Goal: Transaction & Acquisition: Purchase product/service

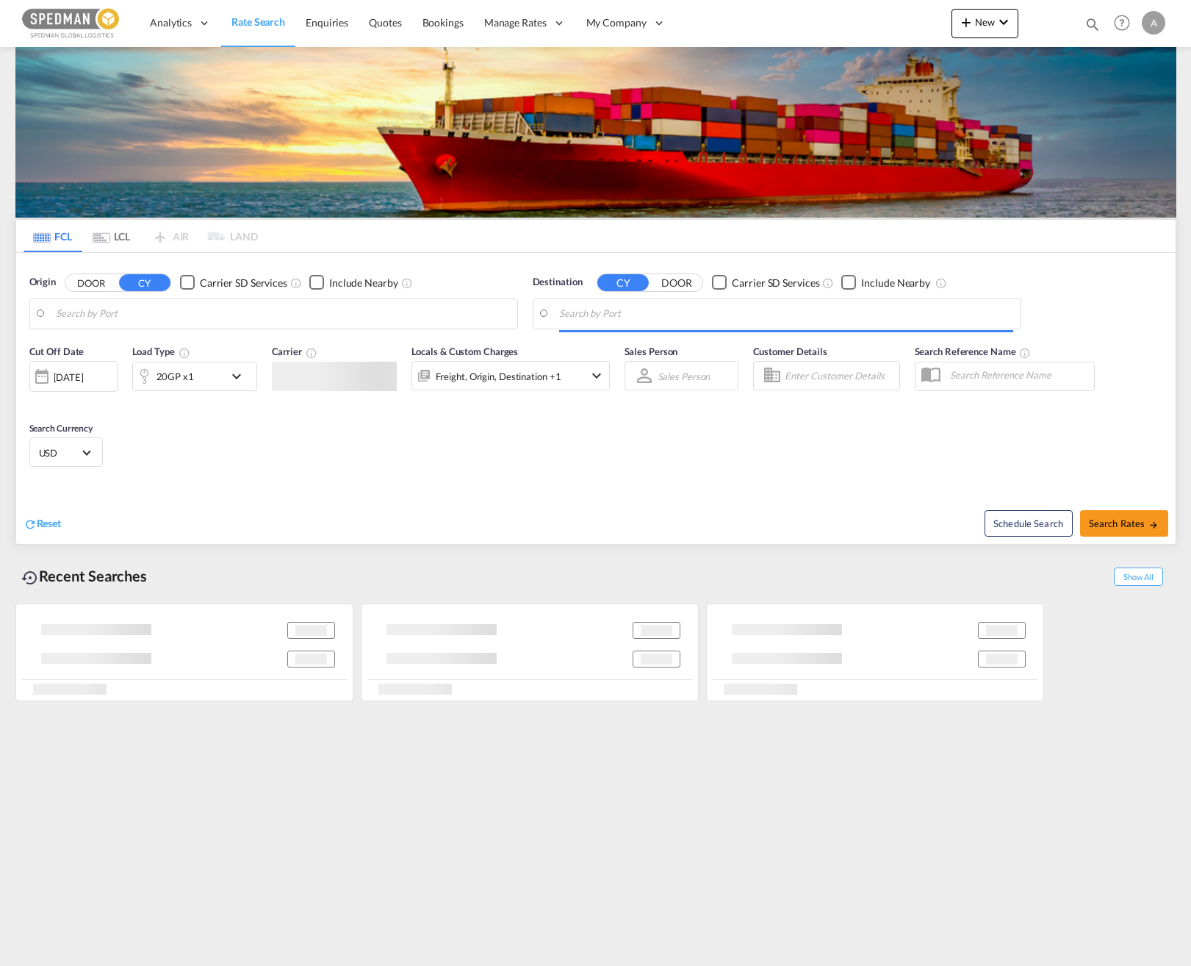
type input "[GEOGRAPHIC_DATA] ([GEOGRAPHIC_DATA]), [GEOGRAPHIC_DATA]"
type input "[GEOGRAPHIC_DATA], [GEOGRAPHIC_DATA], IDJKT"
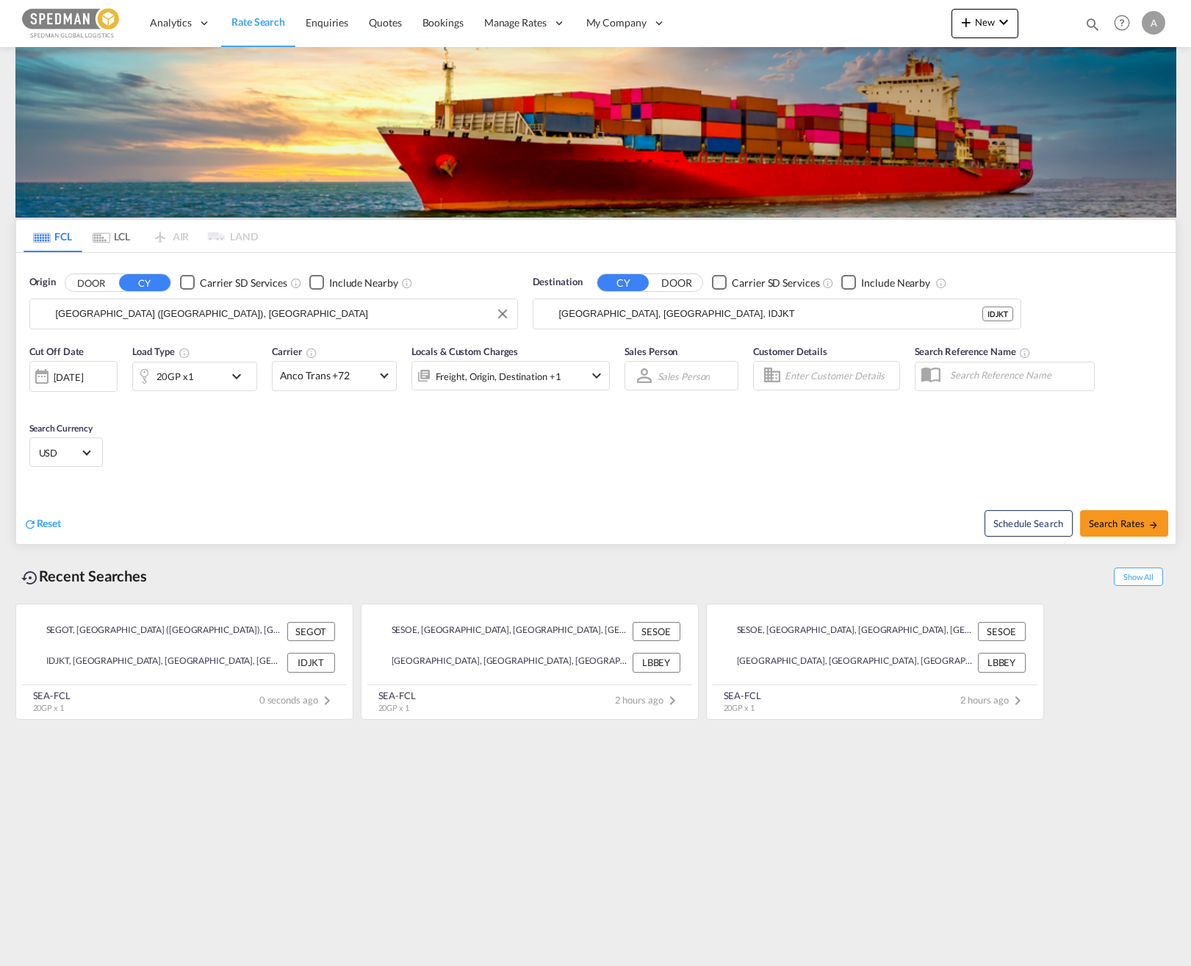
click at [231, 321] on input "[GEOGRAPHIC_DATA] ([GEOGRAPHIC_DATA]), [GEOGRAPHIC_DATA]" at bounding box center [283, 314] width 454 height 22
click at [237, 378] on md-icon "icon-chevron-down" at bounding box center [240, 376] width 25 height 18
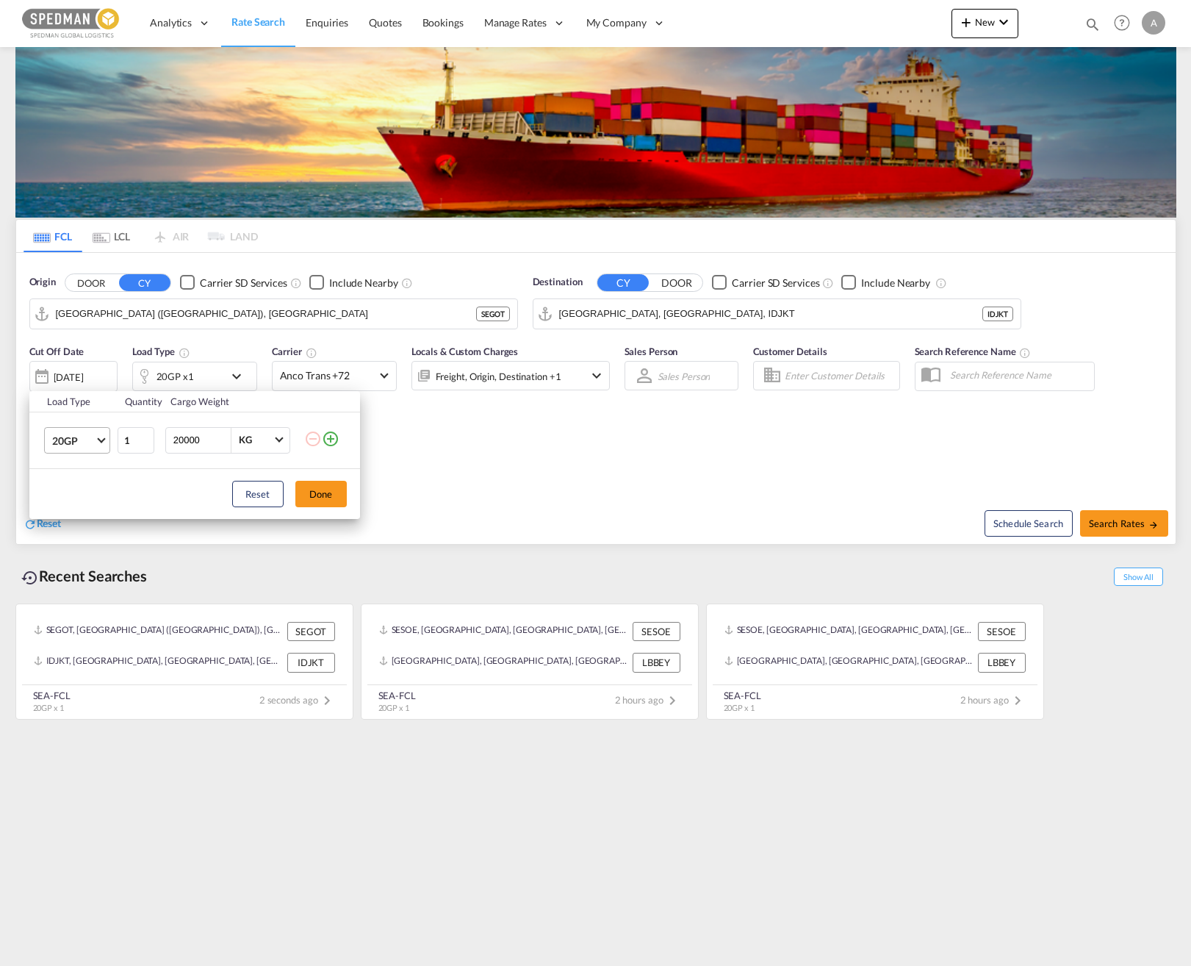
click at [96, 445] on md-select-value "20GP" at bounding box center [80, 440] width 59 height 25
click at [75, 481] on div "40GP" at bounding box center [64, 475] width 26 height 15
click at [326, 503] on button "Done" at bounding box center [320, 494] width 51 height 26
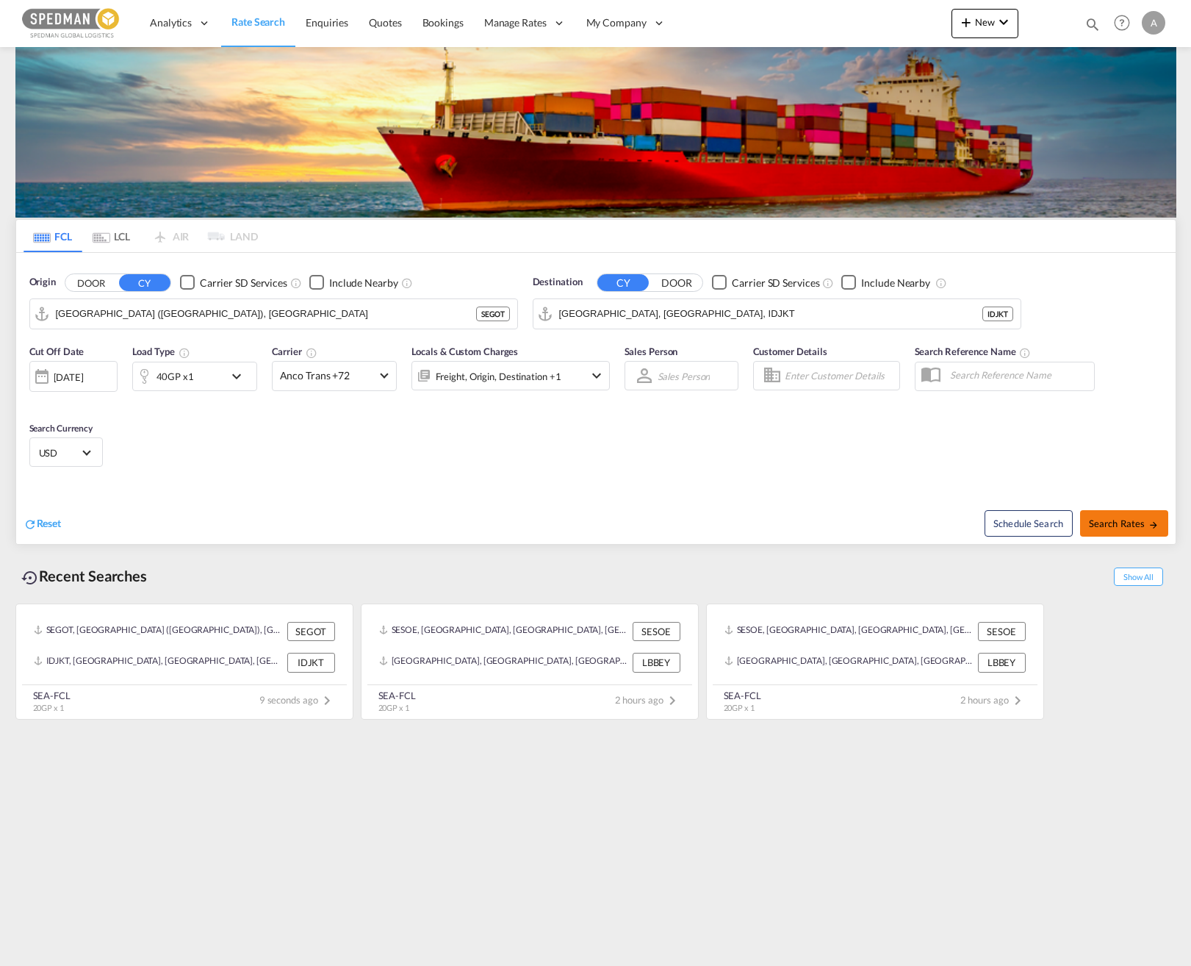
click at [907, 525] on span "Search Rates" at bounding box center [1124, 523] width 71 height 12
type input "SEGOT to IDJKT / 10 Sep 2025"
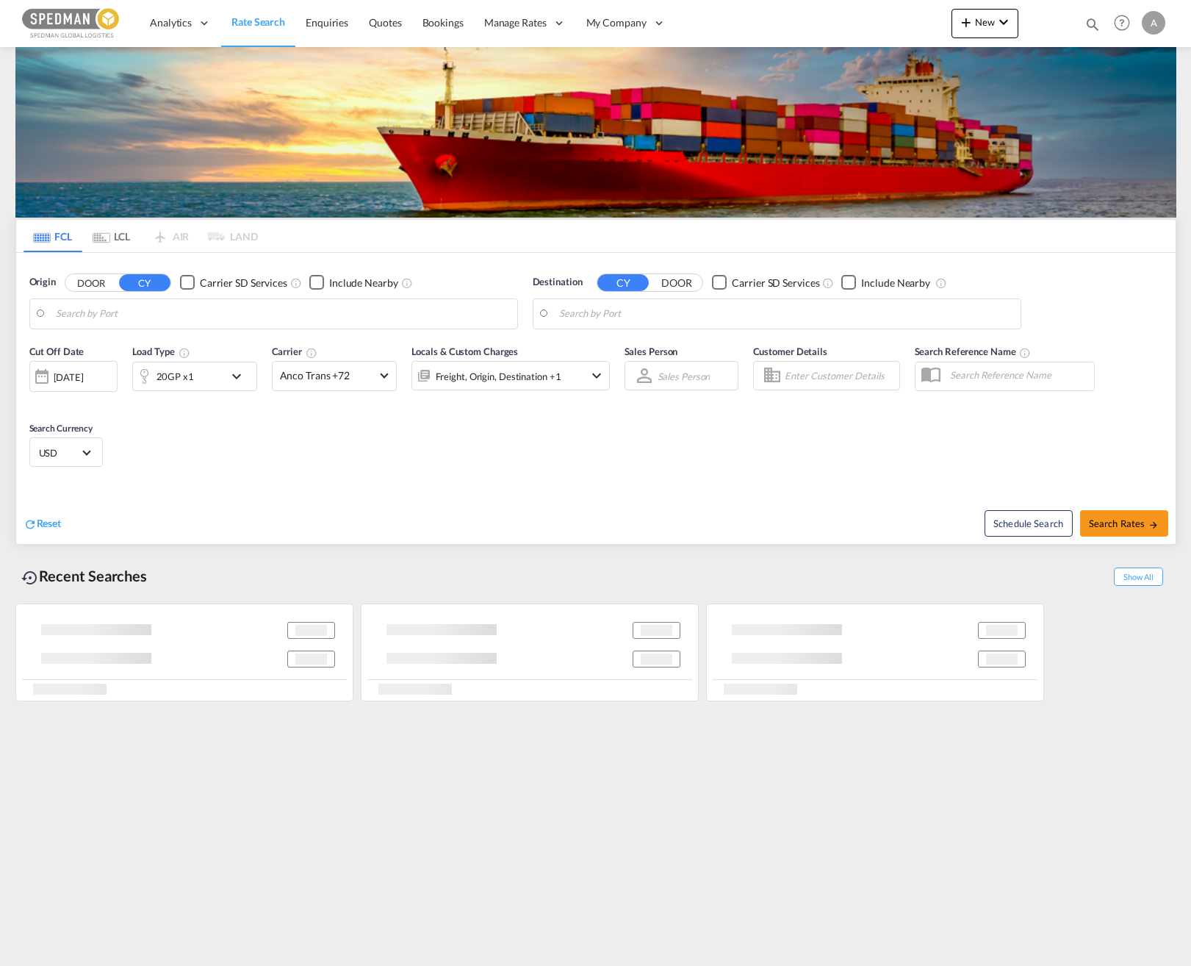
type input "[GEOGRAPHIC_DATA] ([GEOGRAPHIC_DATA]), [GEOGRAPHIC_DATA]"
type input "[GEOGRAPHIC_DATA], [GEOGRAPHIC_DATA], IDJKT"
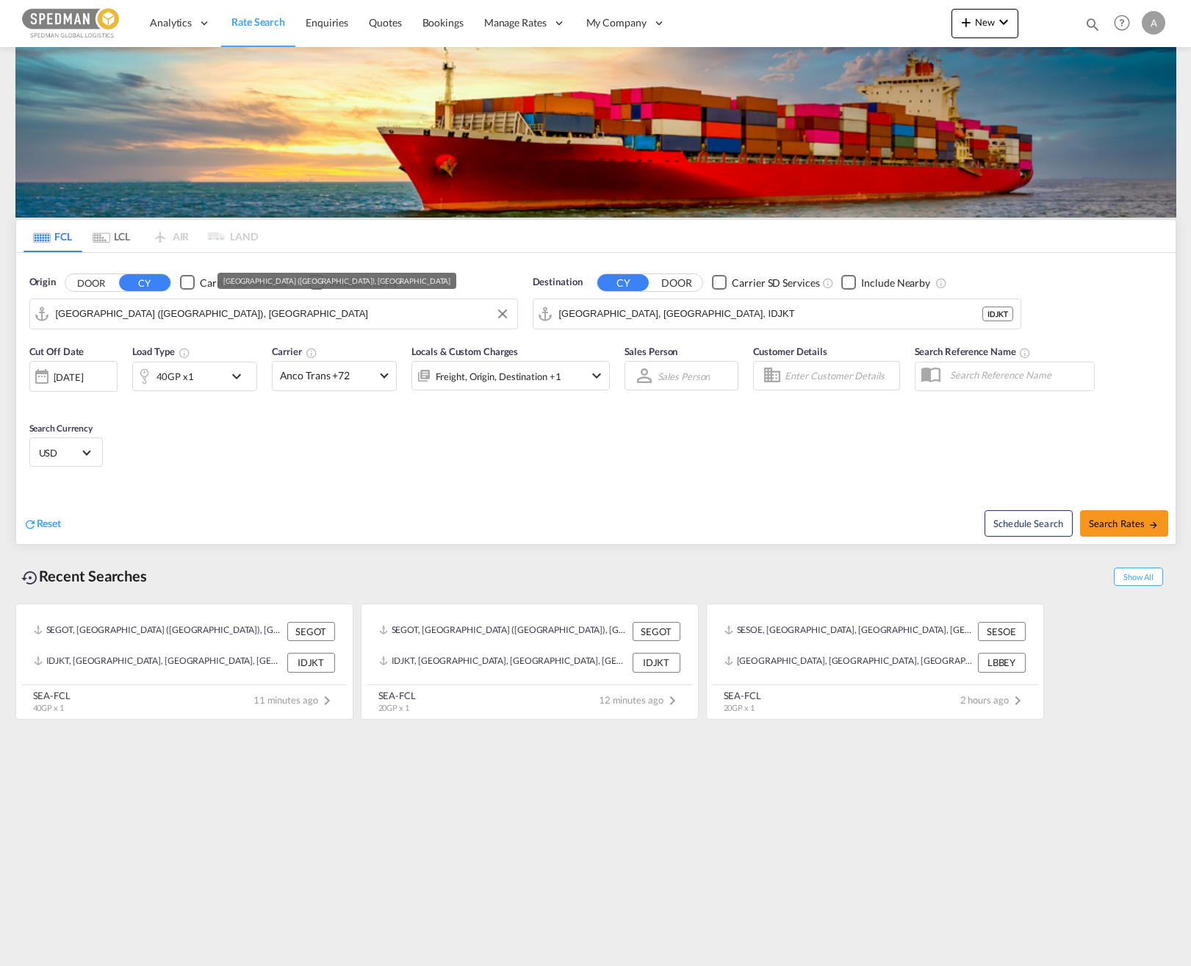
click at [262, 306] on input "[GEOGRAPHIC_DATA] ([GEOGRAPHIC_DATA]), [GEOGRAPHIC_DATA]" at bounding box center [283, 314] width 454 height 22
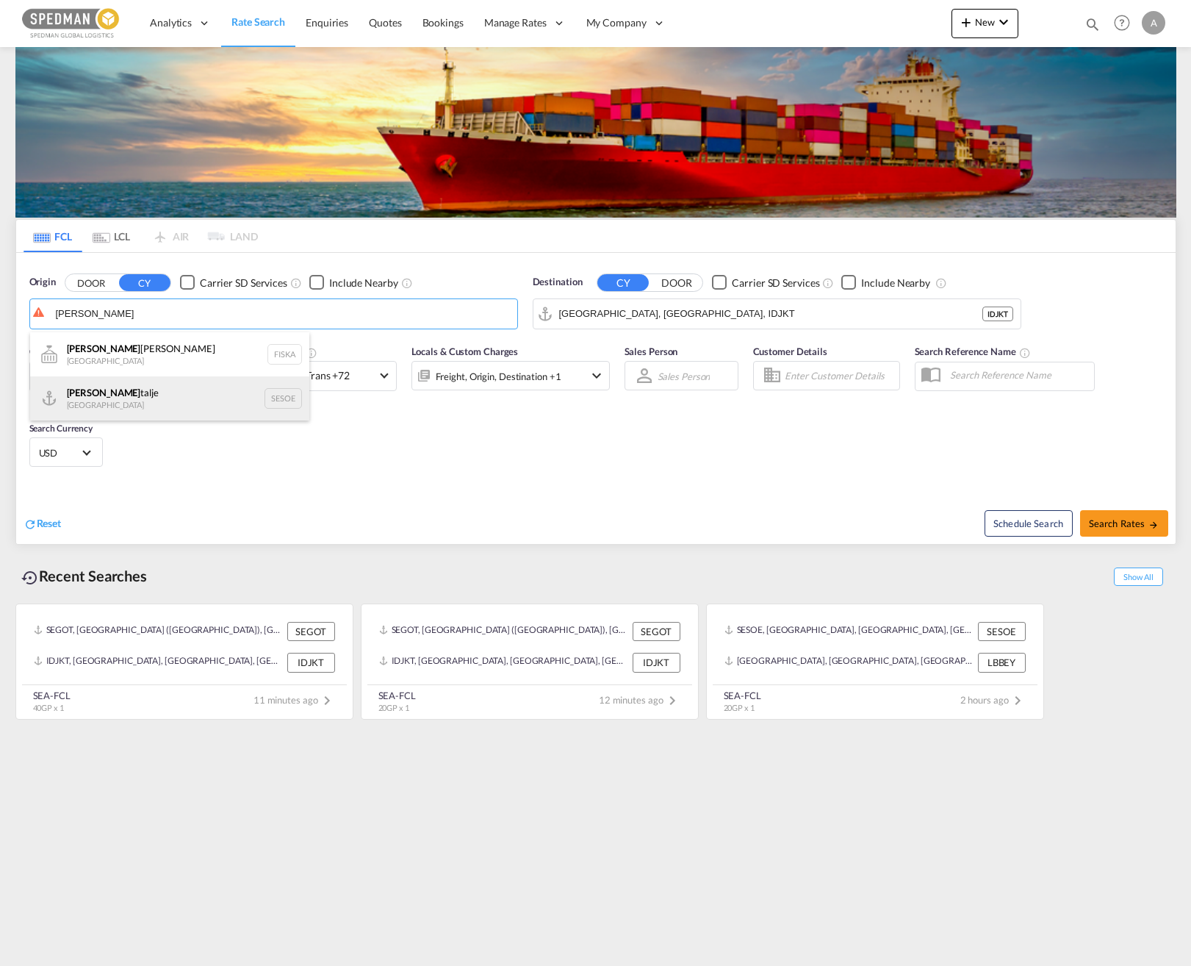
click at [144, 395] on div "Soder talje Sweden SESOE" at bounding box center [169, 398] width 279 height 44
type input "Sodertalje, SESOE"
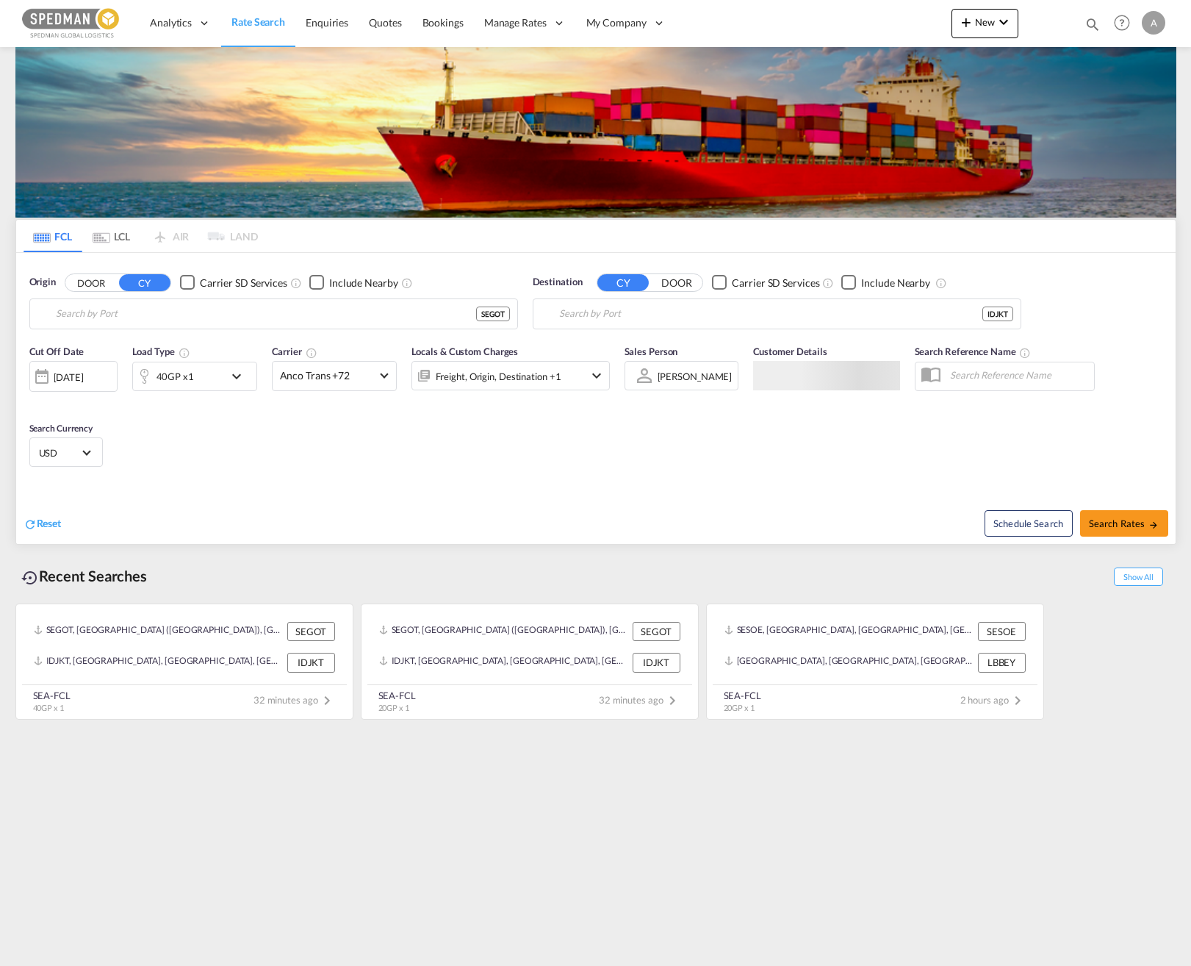
type input "[GEOGRAPHIC_DATA] ([GEOGRAPHIC_DATA]), [GEOGRAPHIC_DATA]"
type input "[GEOGRAPHIC_DATA], [GEOGRAPHIC_DATA], IDJKT"
